Goal: Transaction & Acquisition: Obtain resource

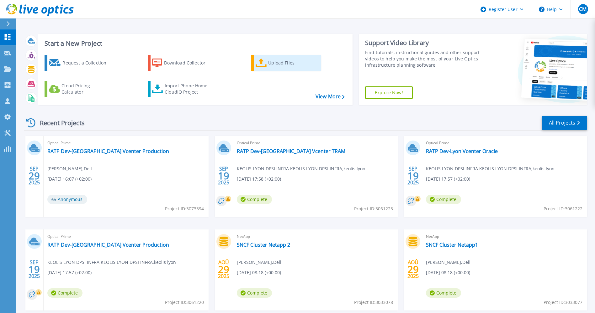
click at [276, 65] on div "Upload Files" at bounding box center [293, 63] width 50 height 13
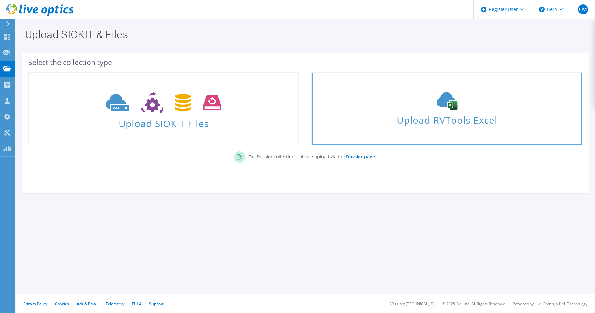
click at [447, 116] on span "Upload RVTools Excel" at bounding box center [446, 118] width 269 height 13
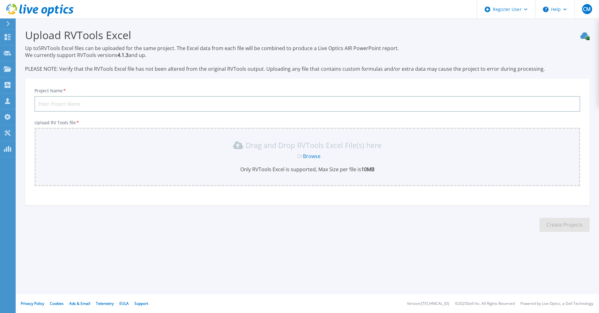
click at [200, 106] on input "Project Name *" at bounding box center [307, 104] width 546 height 16
type input "SNCF RESEAUX"
click at [313, 158] on link "Browse" at bounding box center [312, 156] width 18 height 7
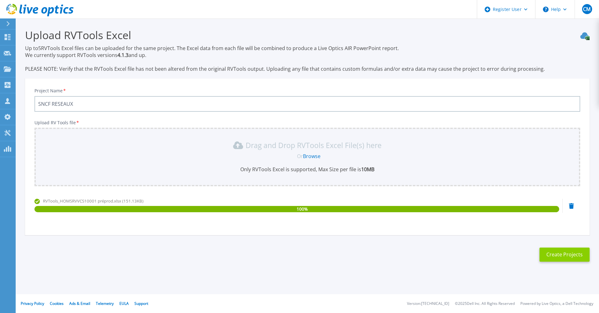
click at [558, 254] on button "Create Projects" at bounding box center [565, 255] width 50 height 14
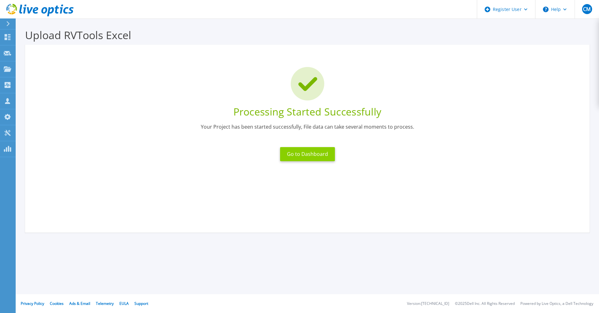
click at [303, 152] on button "Go to Dashboard" at bounding box center [307, 154] width 55 height 14
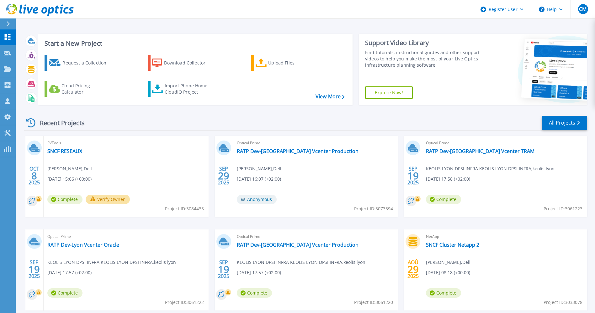
click at [109, 198] on button "Verify Owner" at bounding box center [108, 199] width 44 height 9
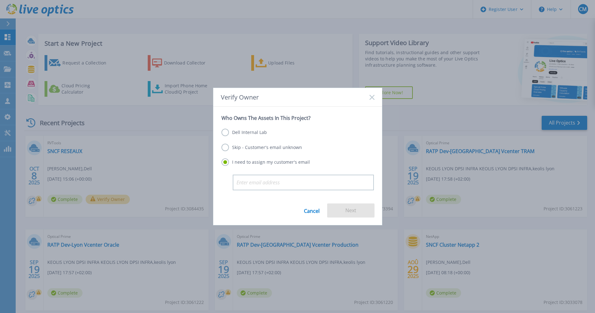
click at [260, 148] on label "Skip - Customer's email unknown" at bounding box center [261, 148] width 81 height 8
click at [0, 0] on input "Skip - Customer's email unknown" at bounding box center [0, 0] width 0 height 0
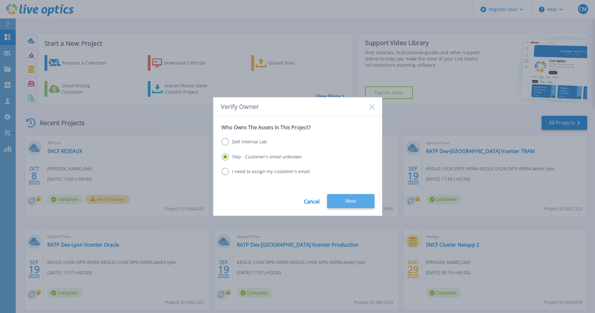
click at [343, 199] on button "Next" at bounding box center [350, 201] width 47 height 14
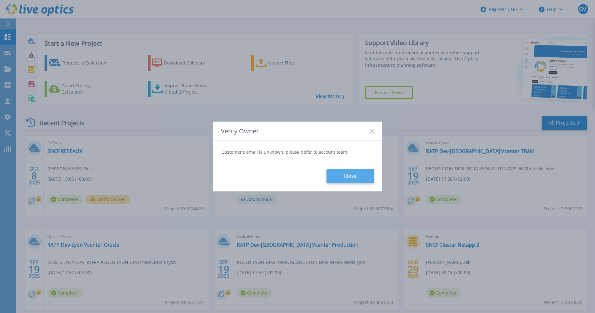
click at [346, 178] on button "Close" at bounding box center [349, 176] width 47 height 14
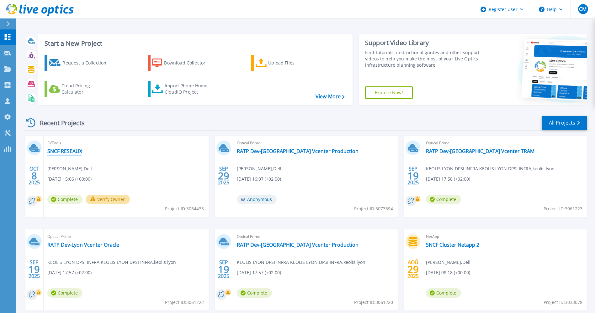
click at [73, 152] on link "SNCF RESEAUX" at bounding box center [64, 151] width 35 height 6
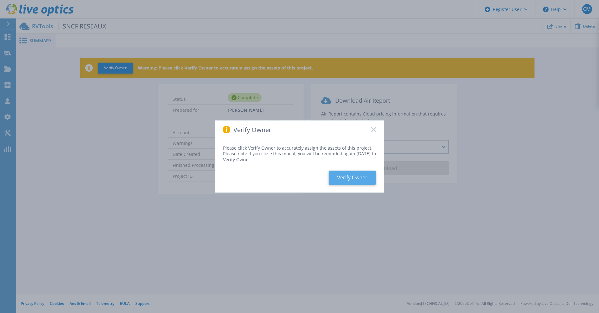
click at [350, 180] on button "Verify Owner" at bounding box center [352, 178] width 47 height 14
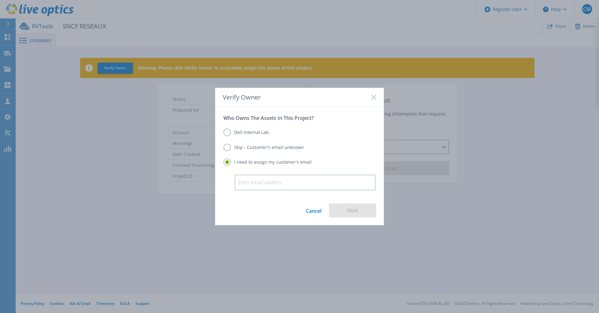
click at [276, 147] on label "Skip - Customer's email unknown" at bounding box center [263, 148] width 81 height 8
click at [0, 0] on input "Skip - Customer's email unknown" at bounding box center [0, 0] width 0 height 0
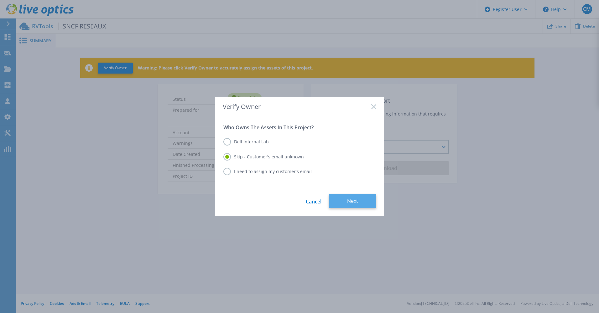
click at [358, 204] on button "Next" at bounding box center [352, 201] width 47 height 14
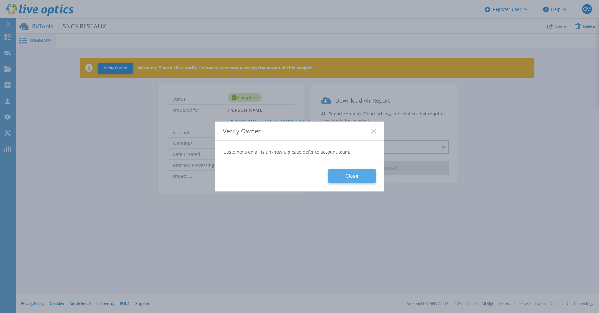
click at [358, 176] on button "Close" at bounding box center [351, 176] width 47 height 14
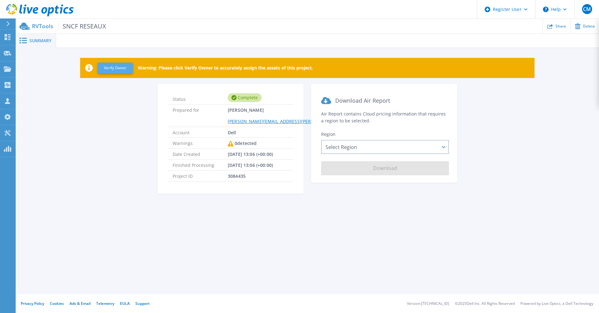
click at [120, 70] on button "Verify Owner" at bounding box center [115, 68] width 35 height 11
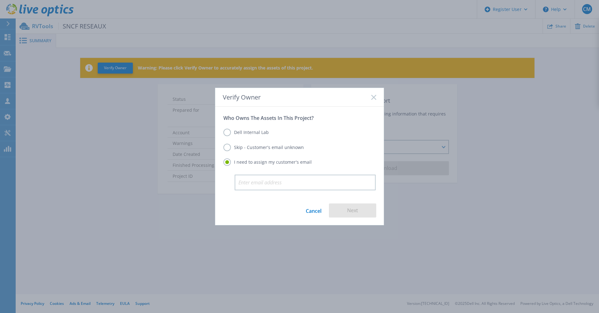
click at [270, 146] on label "Skip - Customer's email unknown" at bounding box center [263, 148] width 81 height 8
click at [0, 0] on input "Skip - Customer's email unknown" at bounding box center [0, 0] width 0 height 0
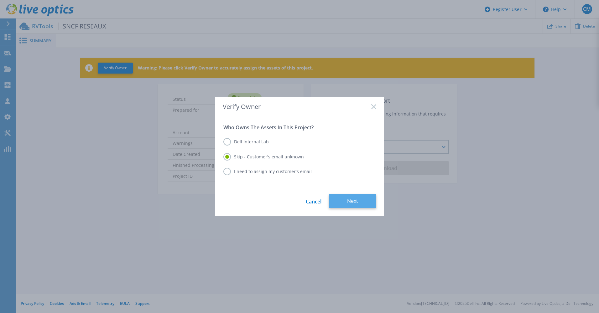
click at [363, 203] on button "Next" at bounding box center [352, 201] width 47 height 14
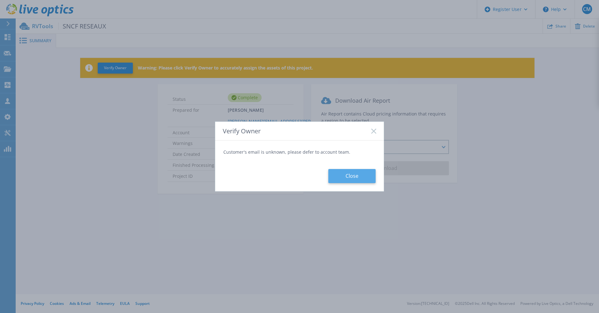
click at [353, 179] on button "Close" at bounding box center [351, 176] width 47 height 14
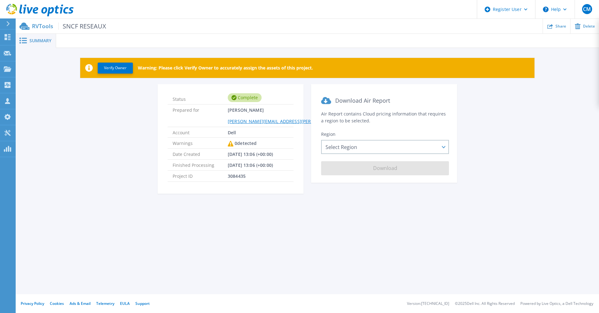
click at [41, 42] on span "Summary" at bounding box center [40, 41] width 22 height 4
click at [116, 66] on button "Verify Owner" at bounding box center [115, 68] width 35 height 11
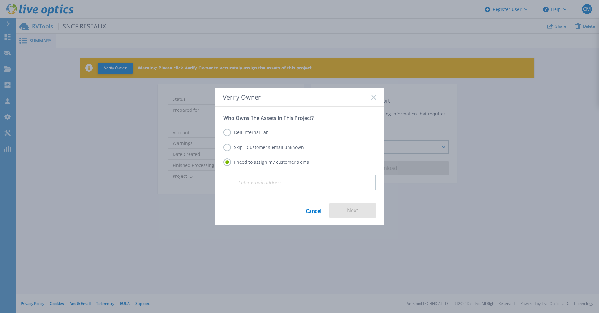
click at [253, 133] on label "Dell Internal Lab" at bounding box center [245, 133] width 45 height 8
click at [0, 0] on input "Dell Internal Lab" at bounding box center [0, 0] width 0 height 0
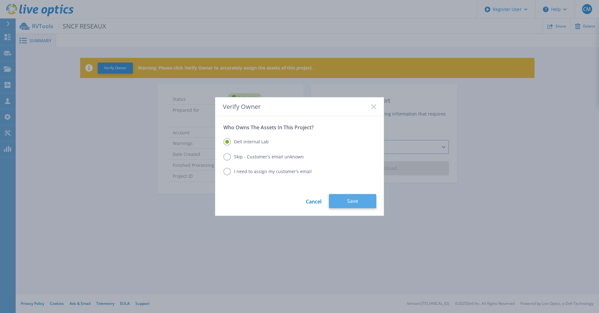
click at [361, 204] on button "Save" at bounding box center [352, 201] width 47 height 14
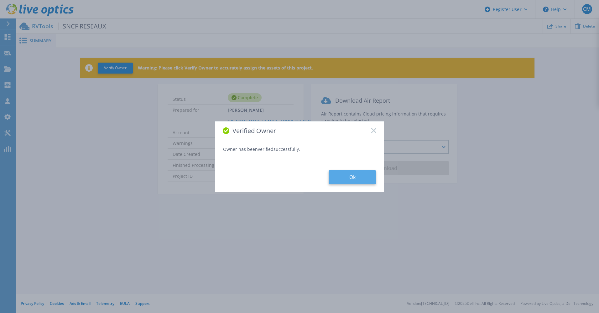
click at [355, 181] on button "Ok" at bounding box center [352, 178] width 47 height 14
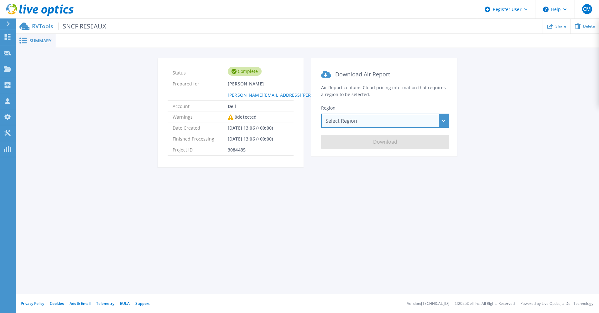
click at [357, 122] on div "Select Region [GEOGRAPHIC_DATA] ([GEOGRAPHIC_DATA]) [GEOGRAPHIC_DATA] ([GEOGRAP…" at bounding box center [385, 121] width 128 height 14
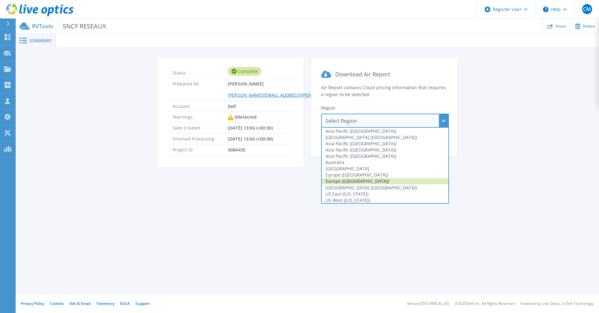
click at [377, 179] on div "Europe ([GEOGRAPHIC_DATA])" at bounding box center [385, 181] width 127 height 6
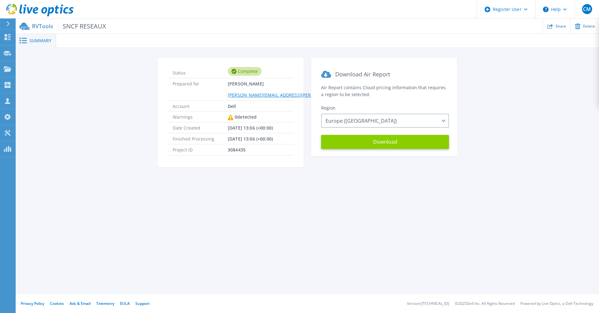
click at [388, 145] on button "Download" at bounding box center [385, 142] width 128 height 14
